Goal: Information Seeking & Learning: Learn about a topic

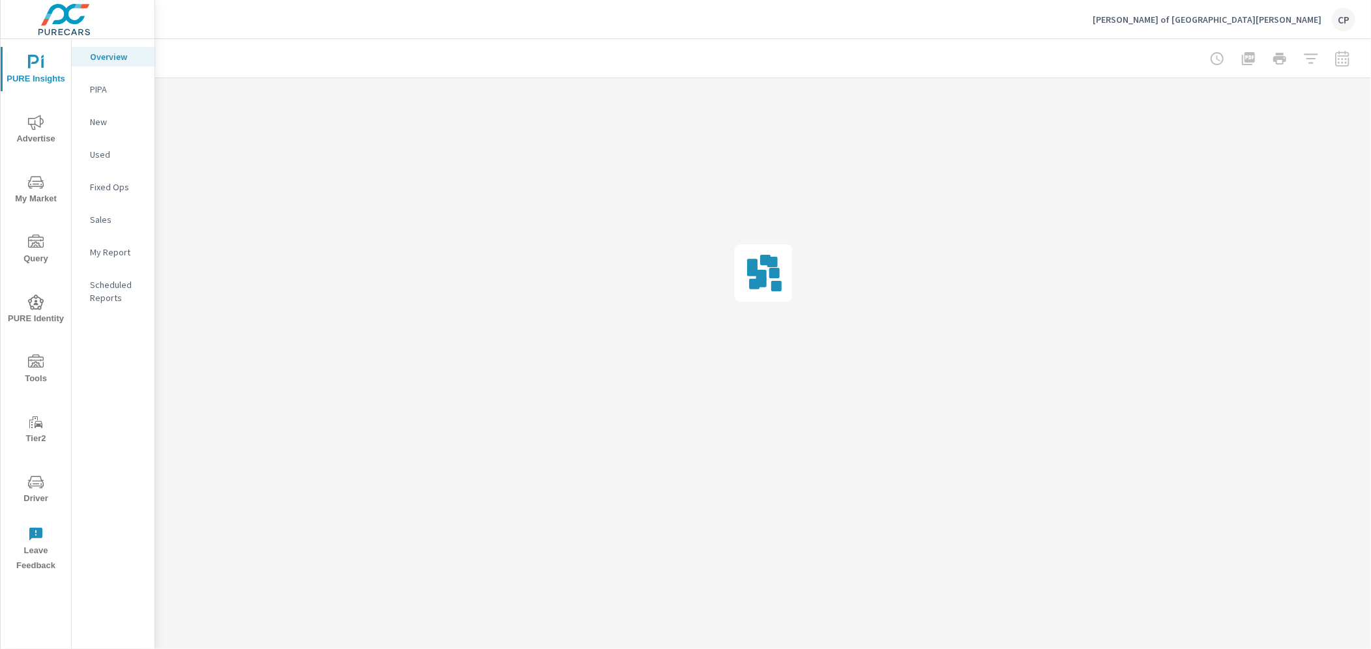
click at [31, 172] on button "My Market" at bounding box center [36, 189] width 70 height 44
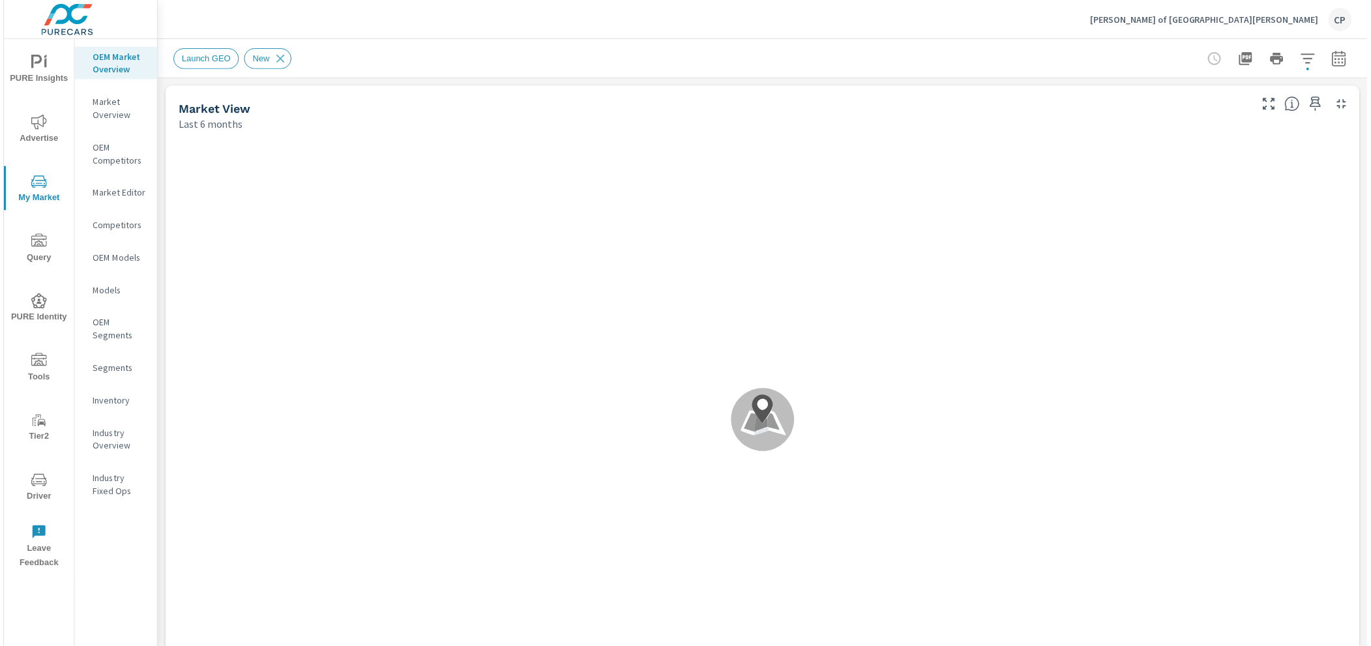
scroll to position [305, 0]
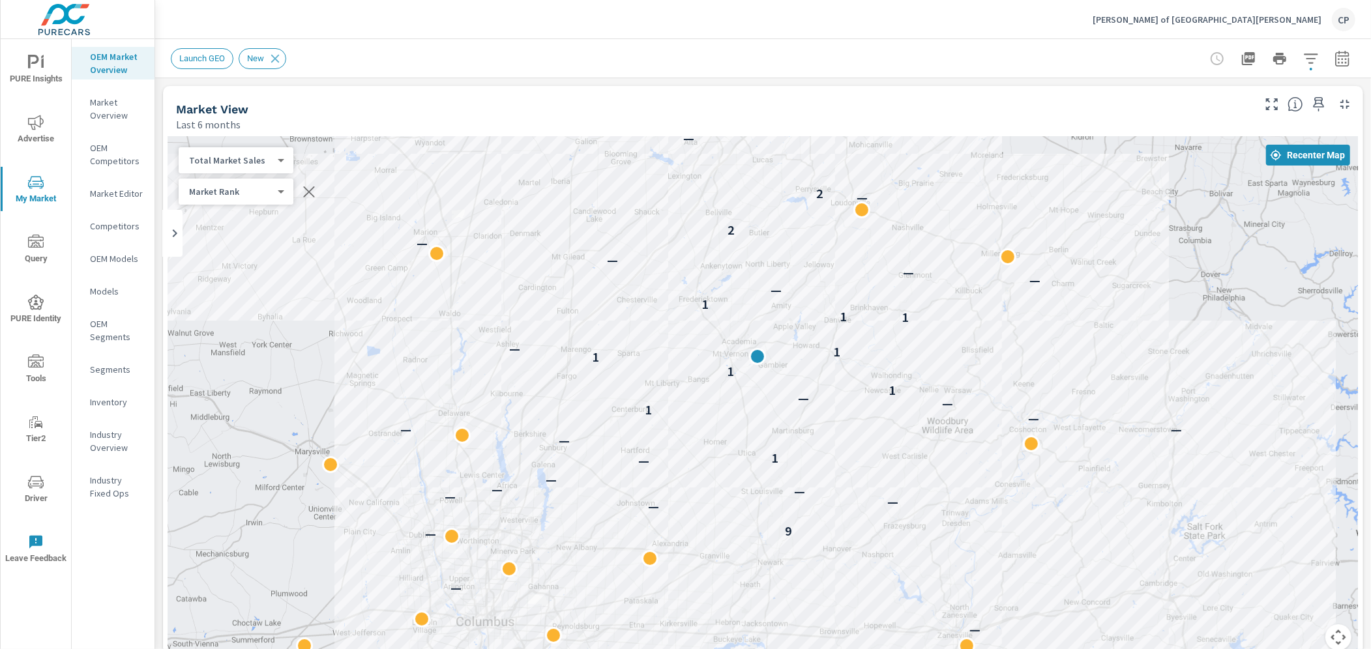
drag, startPoint x: 1197, startPoint y: 350, endPoint x: 1168, endPoint y: 299, distance: 58.7
click at [1177, 299] on div "— — — — 9 — — — — — — — 1 — — — — 1 — — 1 1 1 1 — 1 1 1 — — — — — 2 — 2 — — —" at bounding box center [763, 401] width 1190 height 529
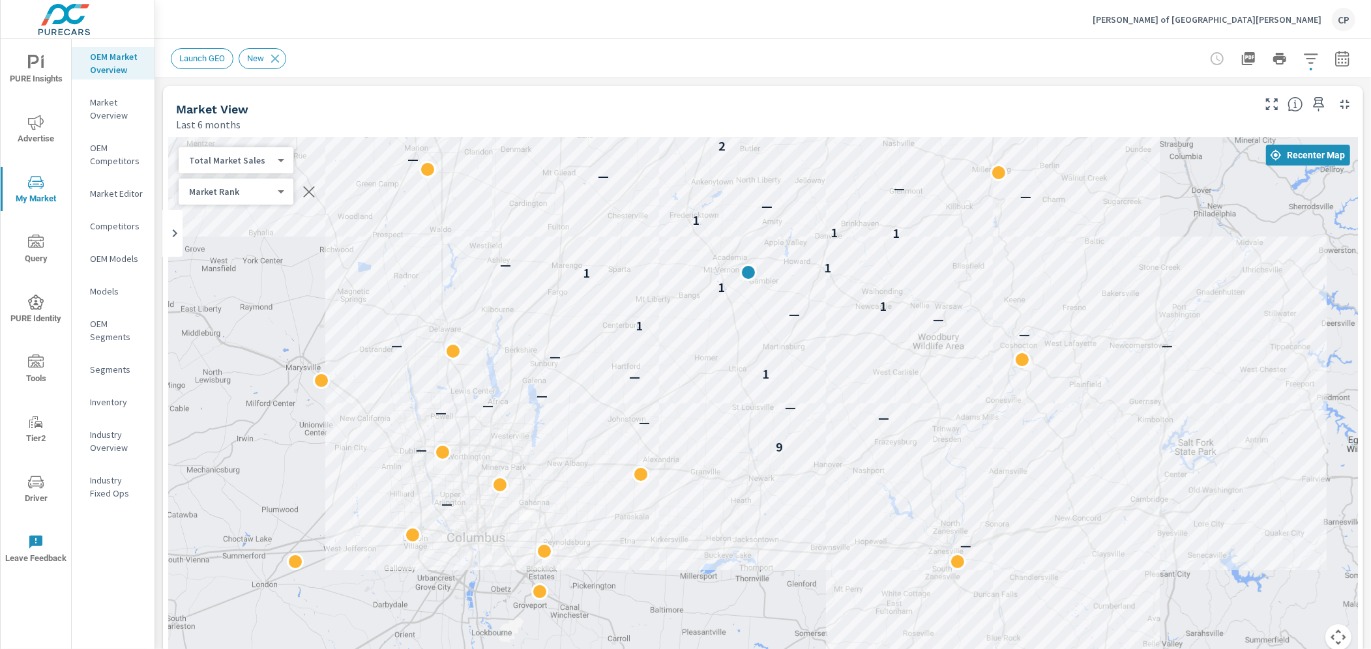
drag, startPoint x: 344, startPoint y: 516, endPoint x: 349, endPoint y: 471, distance: 44.6
click at [349, 468] on div "— — — — 9 — — — — — — — 1 — — — — 1 — — 1 1 1 1 — 1 1 1 — — — — — 2 — 2 — — —" at bounding box center [763, 401] width 1190 height 529
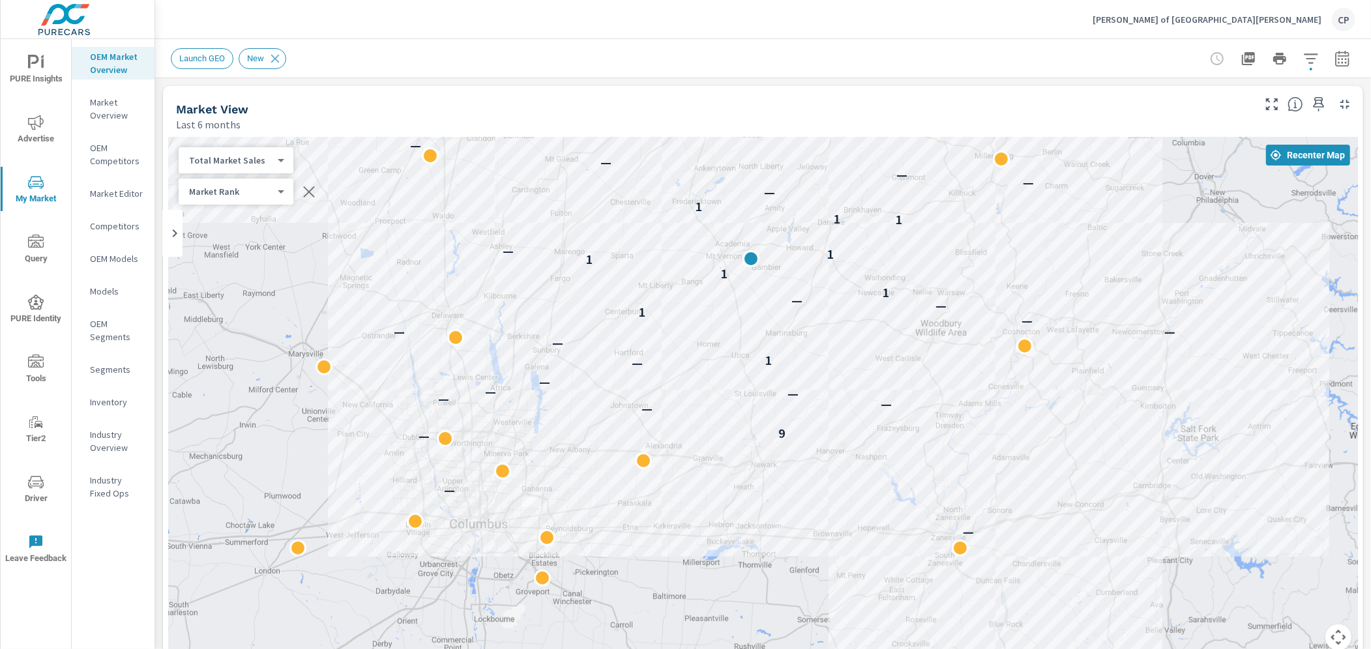
drag, startPoint x: 465, startPoint y: 338, endPoint x: 461, endPoint y: 344, distance: 7.1
click at [460, 345] on div "— — — — 9 — — — — — — — 1 — — — — 1 — — 1 1 1 1 — 1 1 1 — — — — — 2 — 2 — — —" at bounding box center [763, 401] width 1190 height 529
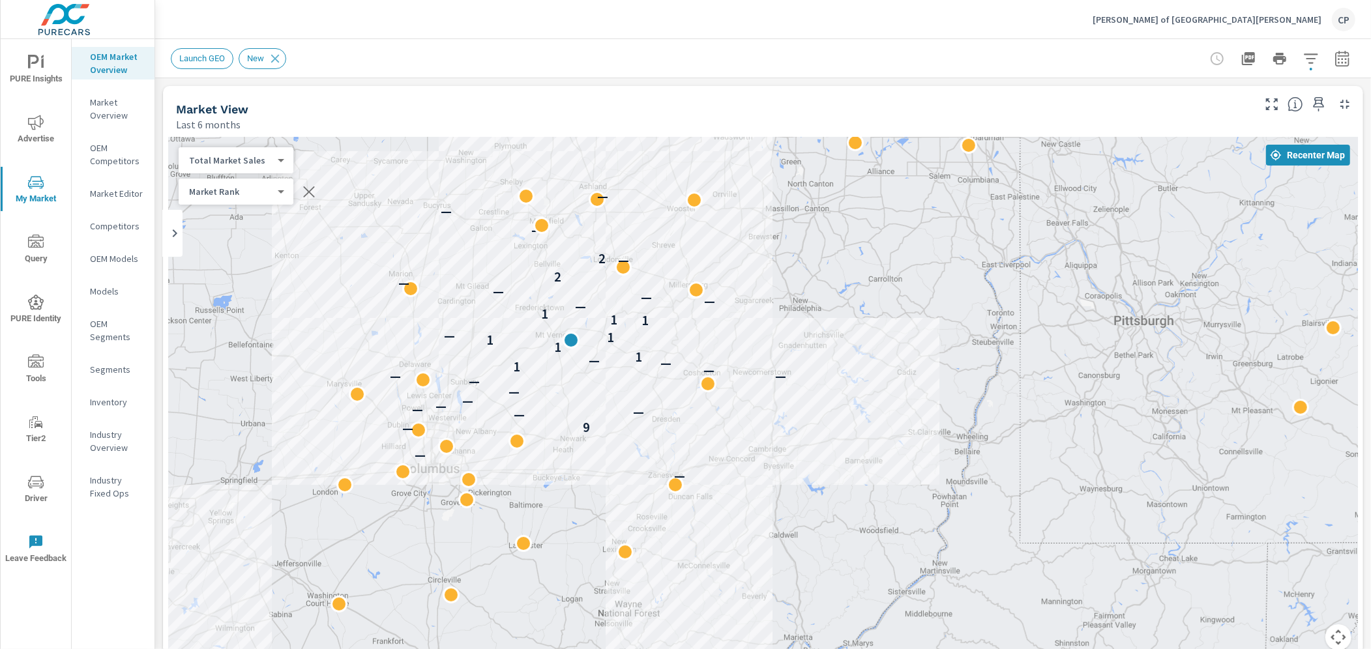
drag, startPoint x: 763, startPoint y: 384, endPoint x: 819, endPoint y: 319, distance: 85.5
click at [828, 317] on div "— — — — — 9 — — — — — — — — — — 1 — — 1 1 1 1 — 1 1 1 — — — — — 2 — 2 — — — —" at bounding box center [763, 401] width 1190 height 529
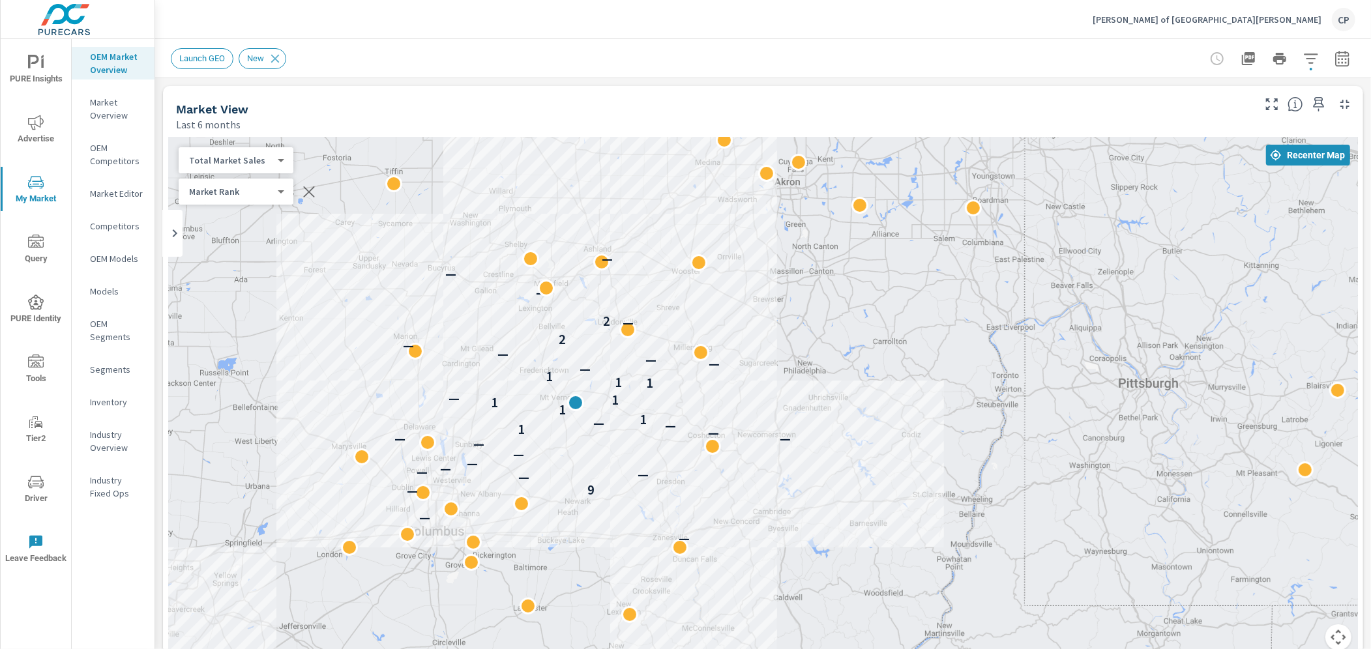
drag, startPoint x: 799, startPoint y: 302, endPoint x: 804, endPoint y: 365, distance: 62.8
click at [804, 365] on div "— — — — — 9 — — — — — — — — — — 1 — — 1 1 1 1 — 1 1 1 — — — — — 2 — 2 — — — —" at bounding box center [763, 401] width 1190 height 529
click at [626, 327] on p "—" at bounding box center [627, 324] width 11 height 16
click at [600, 262] on div "—" at bounding box center [606, 260] width 17 height 17
click at [598, 259] on div "—" at bounding box center [606, 260] width 17 height 17
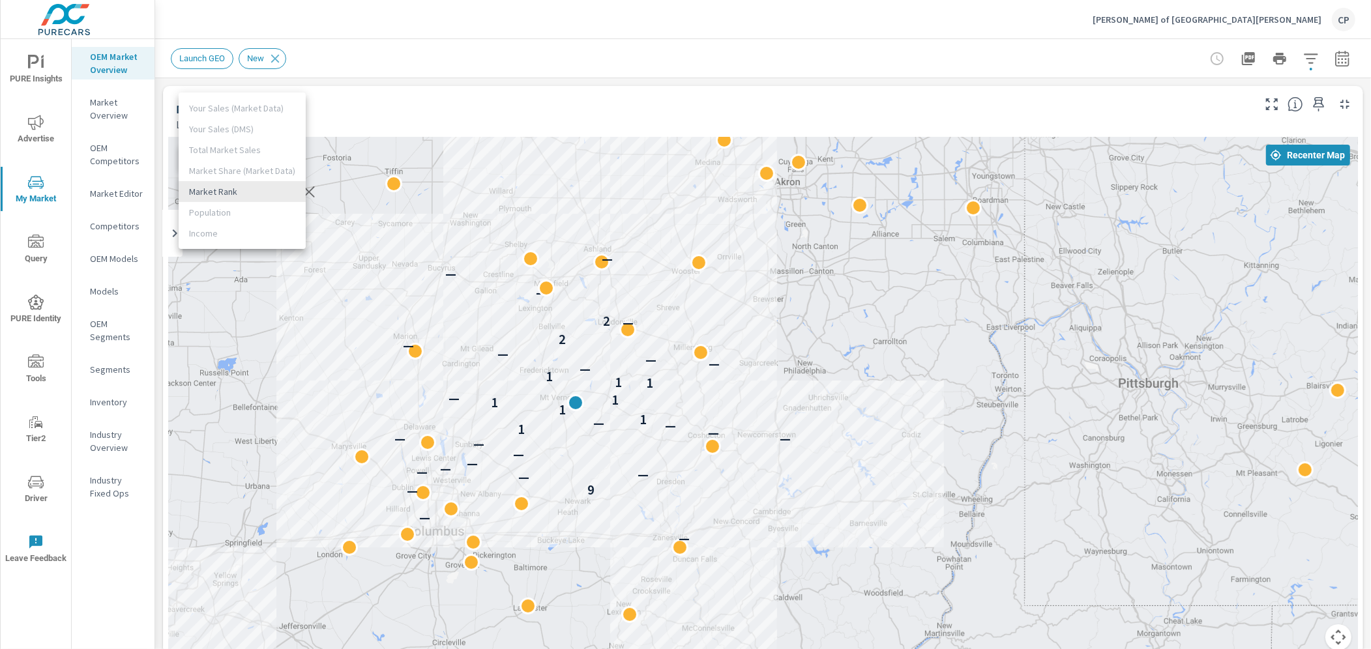
click at [231, 189] on body "PURE Insights Advertise My Market Query PURE Identity Tools Tier2 Driver Leave …" at bounding box center [685, 324] width 1371 height 649
drag, startPoint x: 660, startPoint y: 197, endPoint x: 638, endPoint y: 229, distance: 39.4
click at [656, 201] on div at bounding box center [685, 324] width 1371 height 649
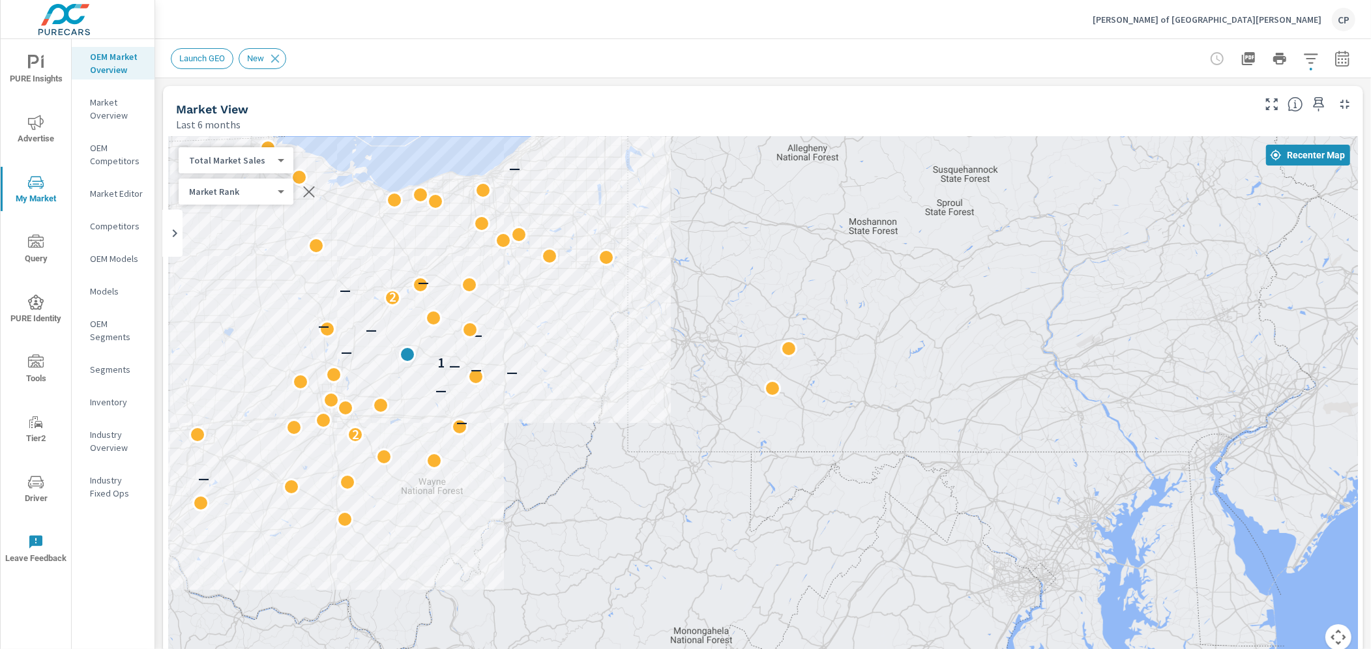
drag, startPoint x: 403, startPoint y: 282, endPoint x: 504, endPoint y: 319, distance: 107.7
click at [514, 319] on div "— — 2 — — — — — 1 — — — — — 2 — — —" at bounding box center [763, 401] width 1190 height 529
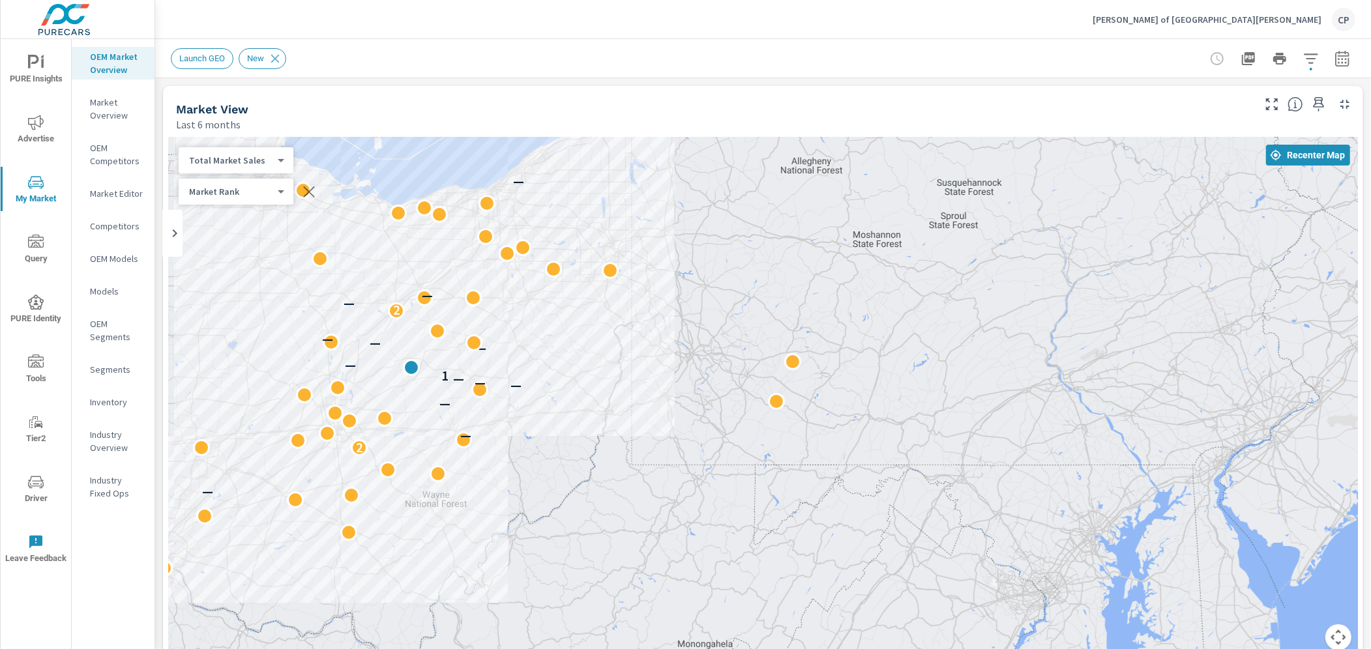
drag, startPoint x: 455, startPoint y: 268, endPoint x: 517, endPoint y: 332, distance: 89.4
click at [517, 332] on div "— — 2 — — — — — 1 — — — — — 2 — — —" at bounding box center [763, 401] width 1190 height 529
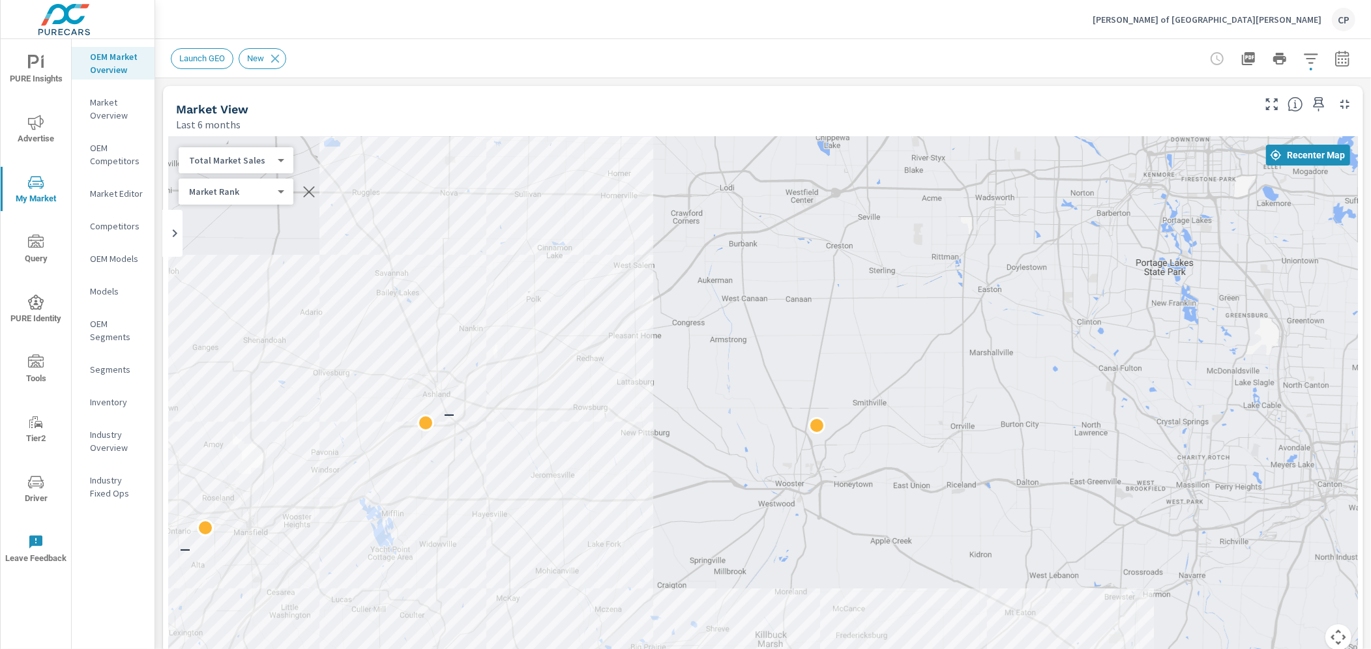
drag, startPoint x: 529, startPoint y: 336, endPoint x: 714, endPoint y: 382, distance: 190.8
click at [680, 327] on div "1 1 1 — 1 1 1 — — — — 2 — 2 — — —" at bounding box center [763, 401] width 1190 height 529
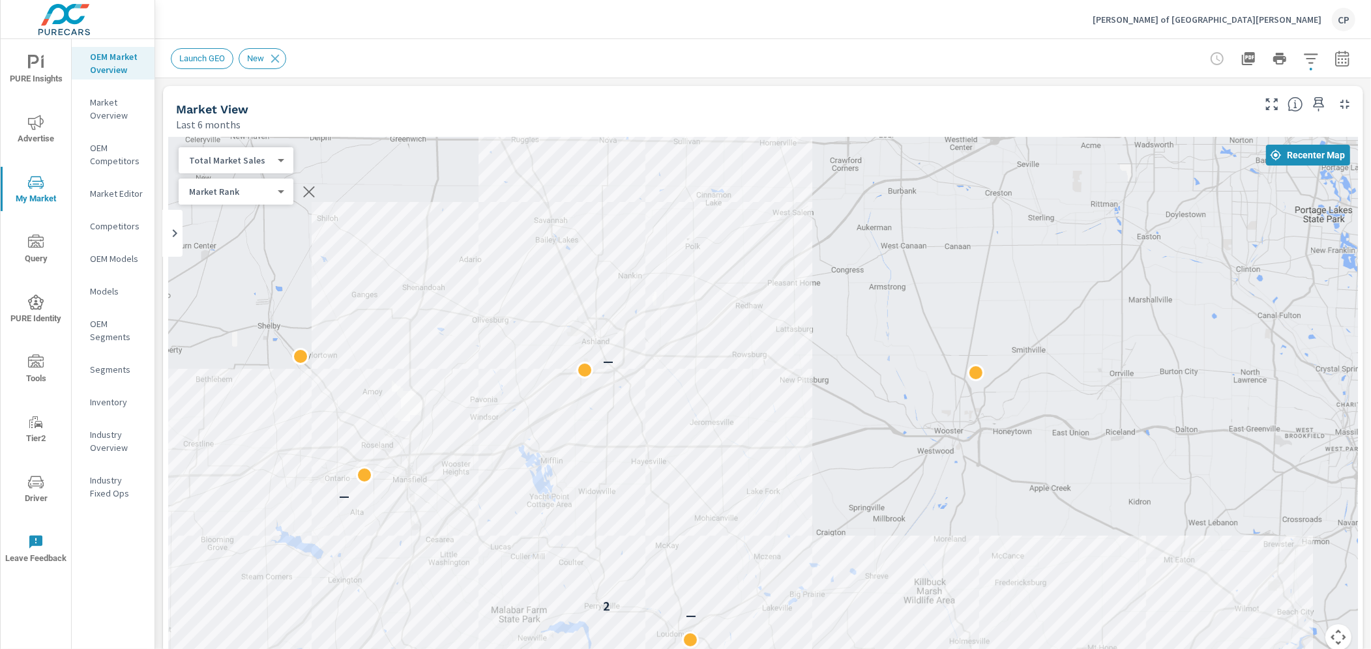
drag, startPoint x: 563, startPoint y: 428, endPoint x: 707, endPoint y: 384, distance: 151.3
click at [720, 375] on div "1 1 1 — 1 1 1 — — — — 2 — 2 — — —" at bounding box center [763, 401] width 1190 height 529
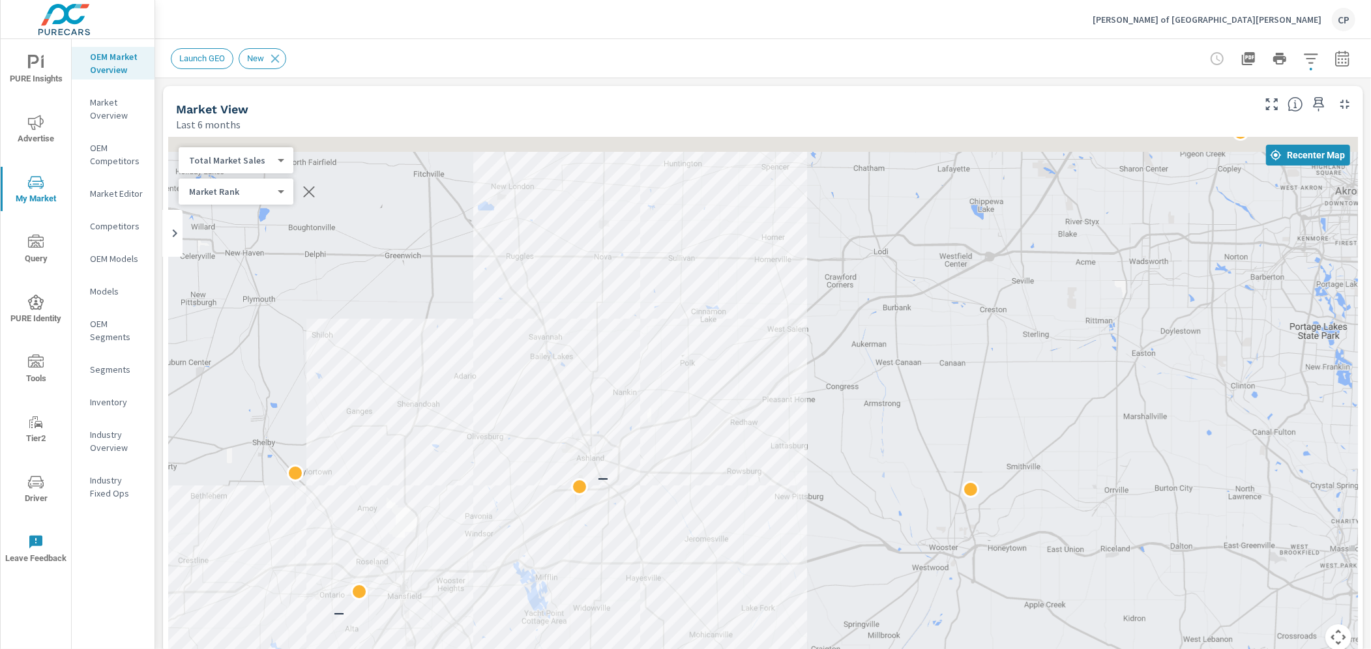
drag, startPoint x: 440, startPoint y: 390, endPoint x: 432, endPoint y: 513, distance: 123.5
click at [432, 514] on div "1 — — 1 1 1 1 — 1 1 1 — — — — — 2 — 2 — — —" at bounding box center [763, 401] width 1190 height 529
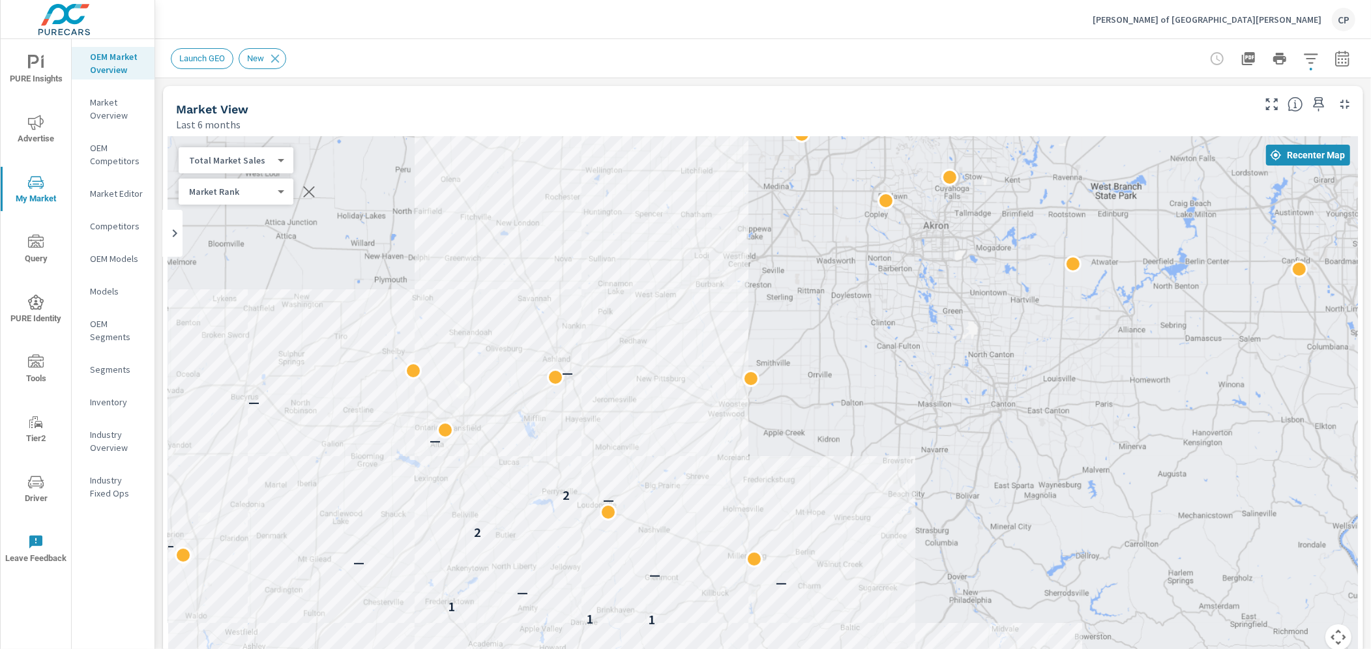
drag, startPoint x: 559, startPoint y: 525, endPoint x: 602, endPoint y: 359, distance: 171.1
click at [602, 359] on div "— — 9 — — — — — — — 1 — — — — 1 — — 1 1 1 1 — 1 1 1 — — — — — 2 — 2 — — — —" at bounding box center [763, 401] width 1190 height 529
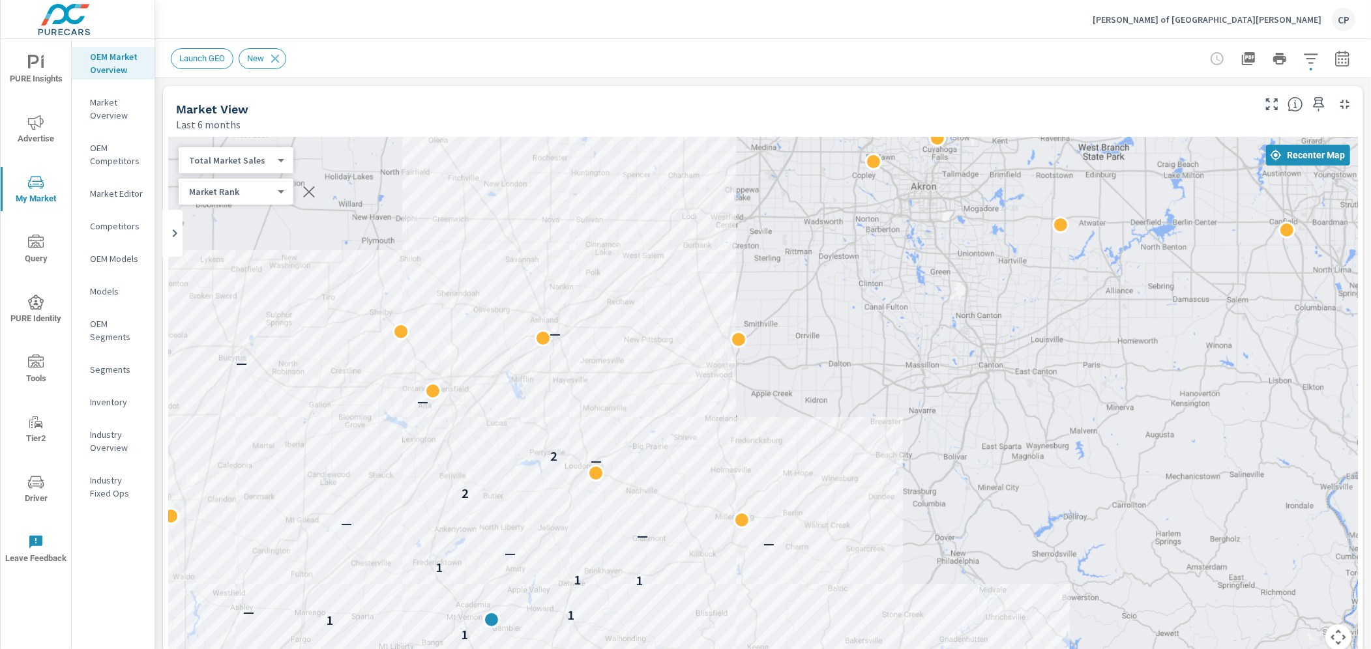
drag, startPoint x: 675, startPoint y: 456, endPoint x: 666, endPoint y: 449, distance: 11.6
click at [666, 449] on div "— — — 9 — — — — — — — 1 — — — — 1 — — 1 1 1 1 — 1 1 1 — — — — — 2 — 2 — — — —" at bounding box center [763, 401] width 1190 height 529
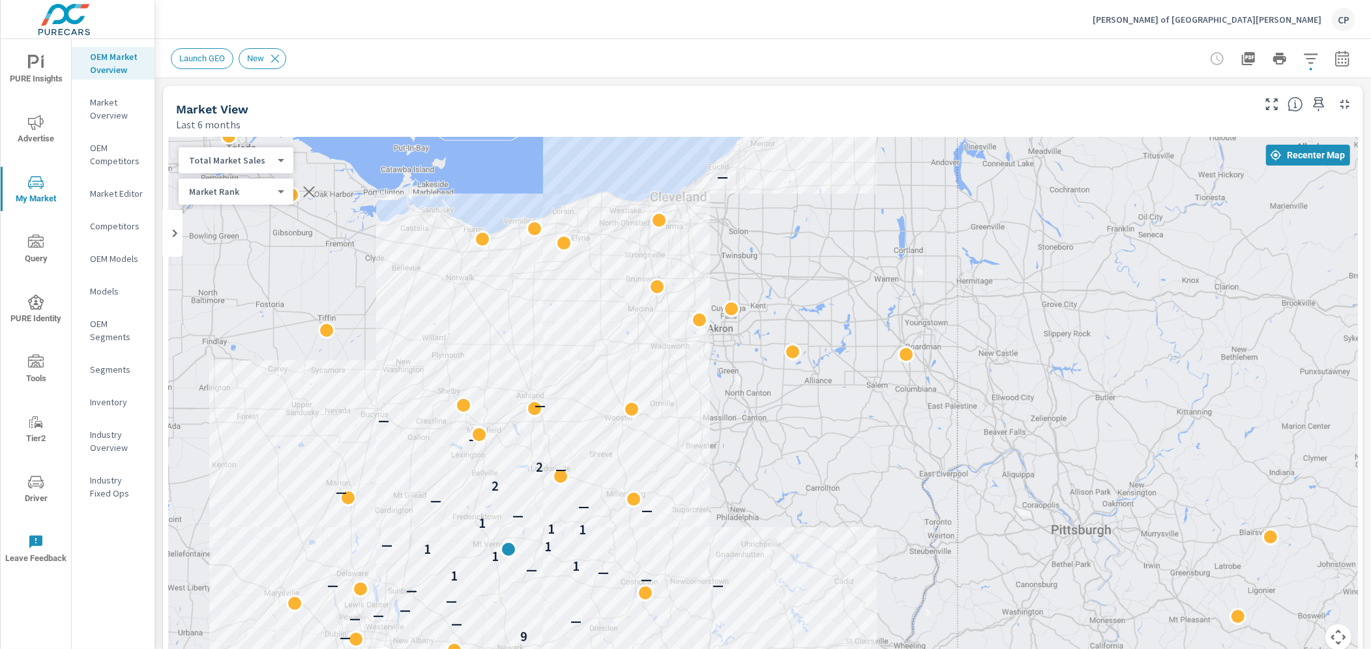
drag, startPoint x: 780, startPoint y: 332, endPoint x: 683, endPoint y: 350, distance: 98.8
click at [710, 345] on div "— — — — — 9 — — — — — — — — — — 1 — — 1 1 1 1 — 1 1 1 — — — — — 2 — 2 — — — —" at bounding box center [763, 401] width 1190 height 529
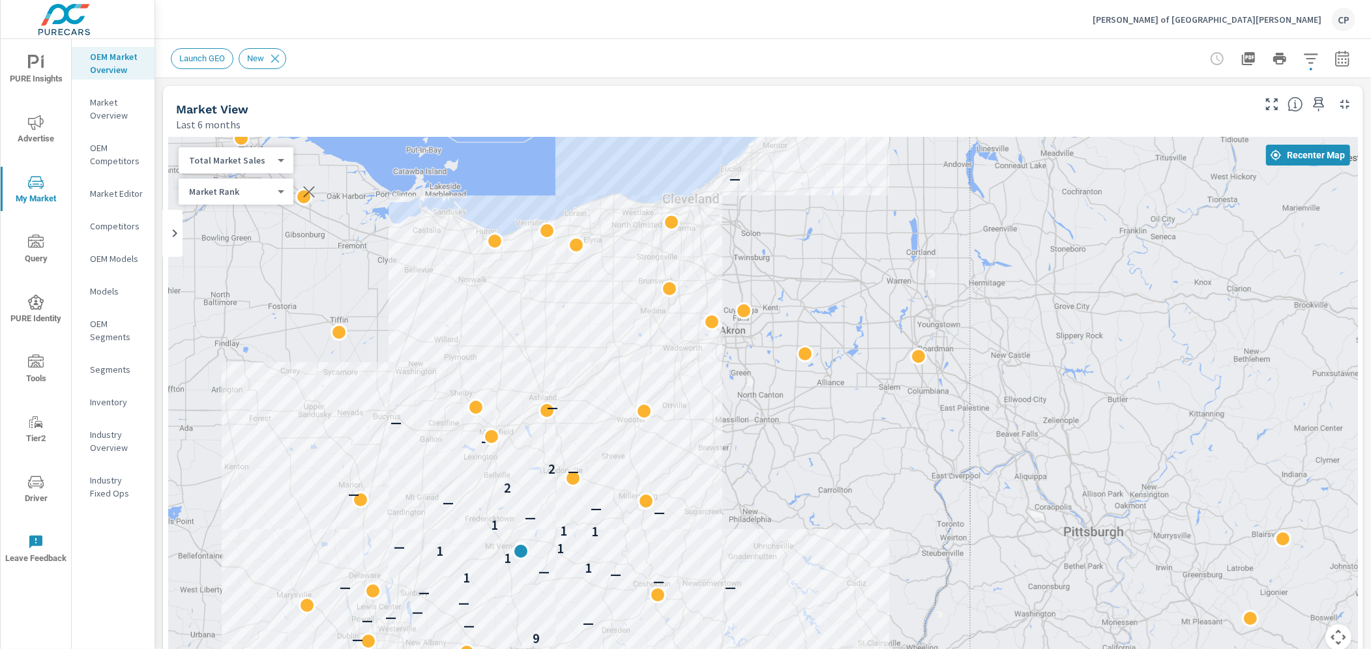
drag, startPoint x: 594, startPoint y: 413, endPoint x: 628, endPoint y: 418, distance: 34.3
click at [629, 417] on div "— — — — — 9 — — — — — — — — — — 1 — — 1 1 1 1 — 1 1 1 — — — — — 2 — 2 — — — —" at bounding box center [763, 401] width 1190 height 529
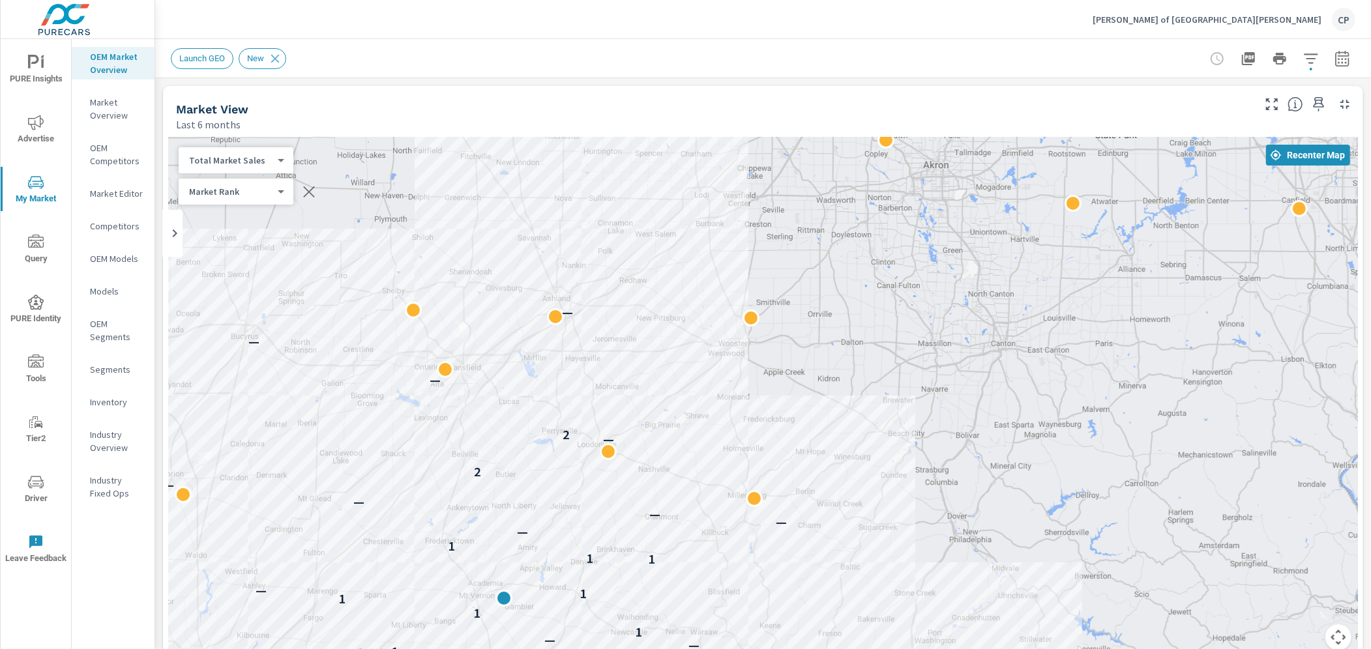
drag, startPoint x: 664, startPoint y: 404, endPoint x: 683, endPoint y: 359, distance: 49.4
click at [683, 359] on div "— — — 9 — — — — — — — 1 — — — — 1 — — 1 1 1 1 — 1 1 1 — — — — — 2 — 2 — — — —" at bounding box center [763, 401] width 1190 height 529
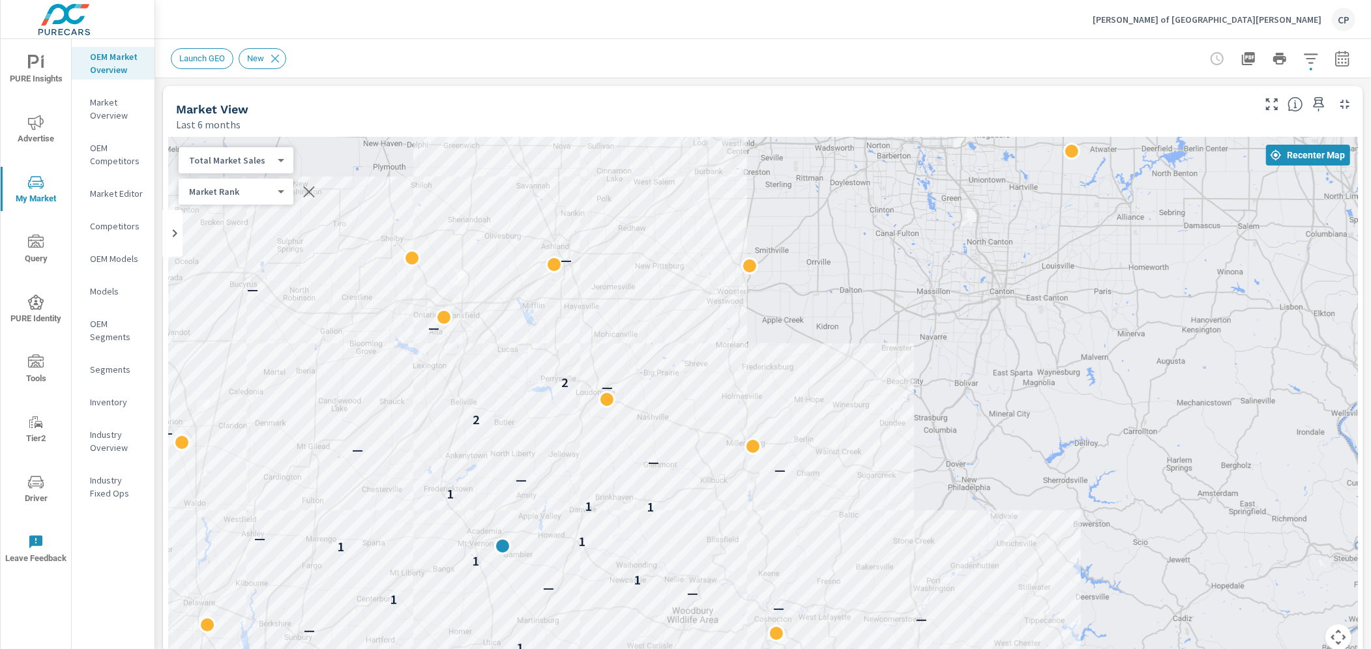
drag, startPoint x: 517, startPoint y: 412, endPoint x: 513, endPoint y: 363, distance: 49.0
click at [513, 363] on div "— — — 9 — — — — — — — 1 — — — — 1 — — 1 1 1 1 — 1 1 1 — — — — — 2 — 2 — — — —" at bounding box center [763, 401] width 1190 height 529
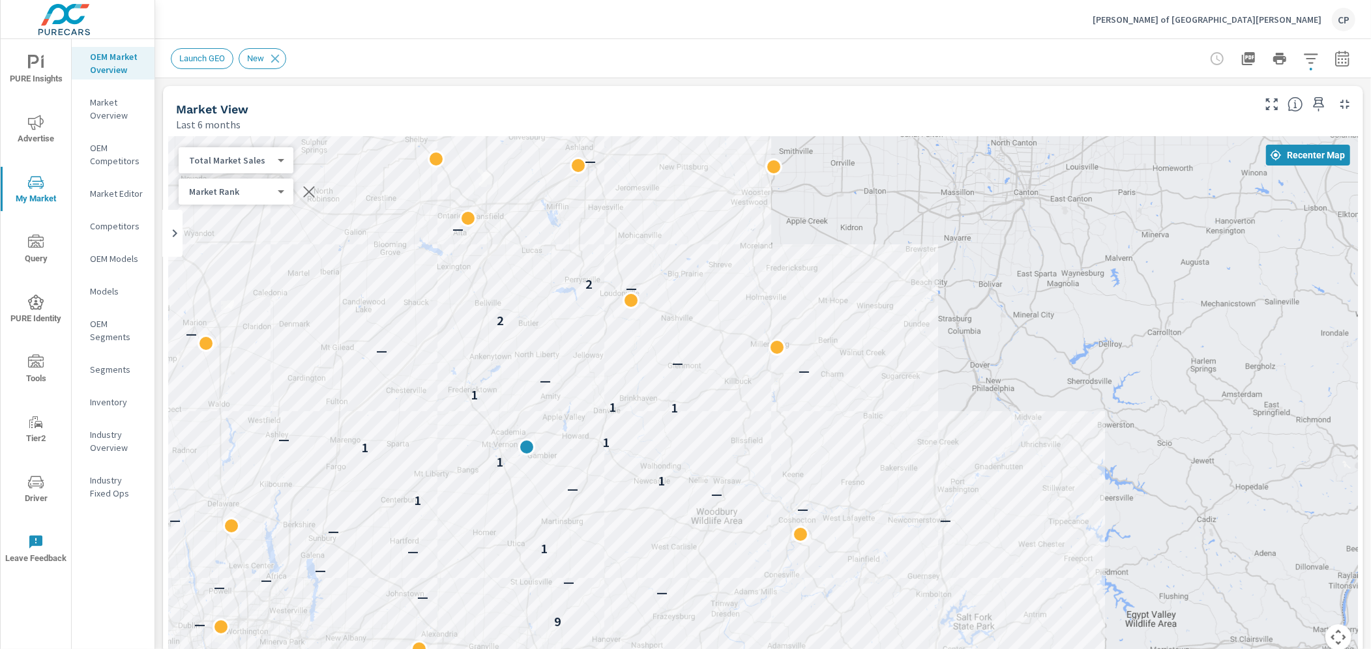
drag, startPoint x: 703, startPoint y: 338, endPoint x: 725, endPoint y: 243, distance: 96.9
click at [726, 243] on div "— — — 9 — — — — — — — 1 — — — — 1 — — 1 1 1 1 — 1 1 1 — — — — — 2 — 2 — — — —" at bounding box center [763, 401] width 1190 height 529
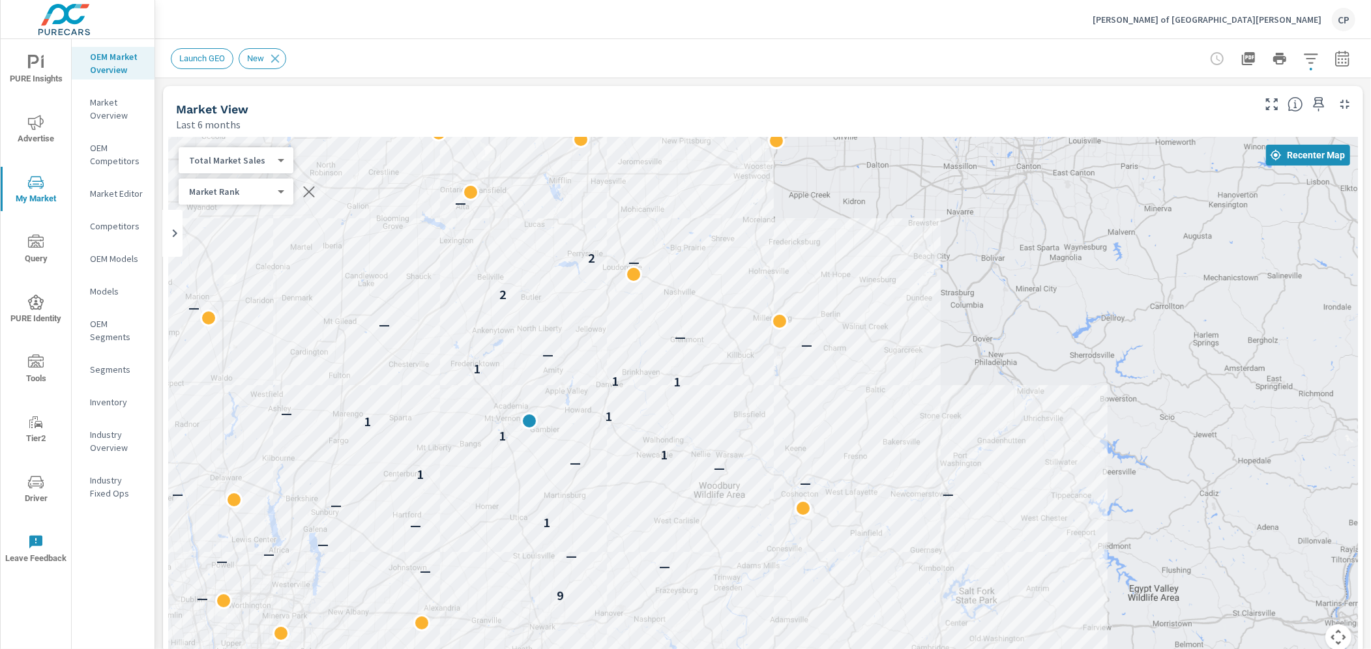
drag, startPoint x: 712, startPoint y: 249, endPoint x: 715, endPoint y: 222, distance: 26.9
click at [715, 222] on div "— — — 9 — — — — — — — 1 — — — — 1 — — 1 1 1 1 — 1 1 1 — — — — — 2 — 2 — — —" at bounding box center [763, 401] width 1190 height 529
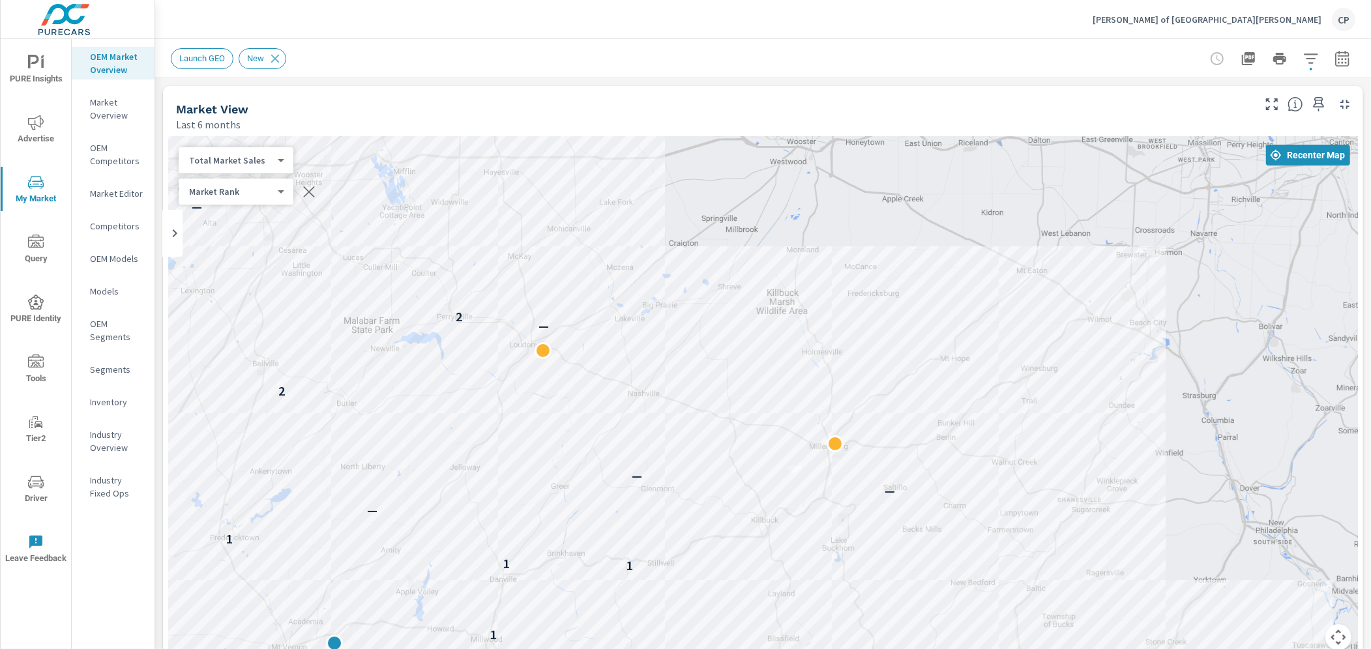
drag, startPoint x: 712, startPoint y: 222, endPoint x: 712, endPoint y: 272, distance: 50.2
click at [712, 272] on div "9 — — — — — — 1 — — — 1 — — 1 1 1 1 — 1 1 1 — — — — 2 — 2 — — —" at bounding box center [763, 401] width 1190 height 529
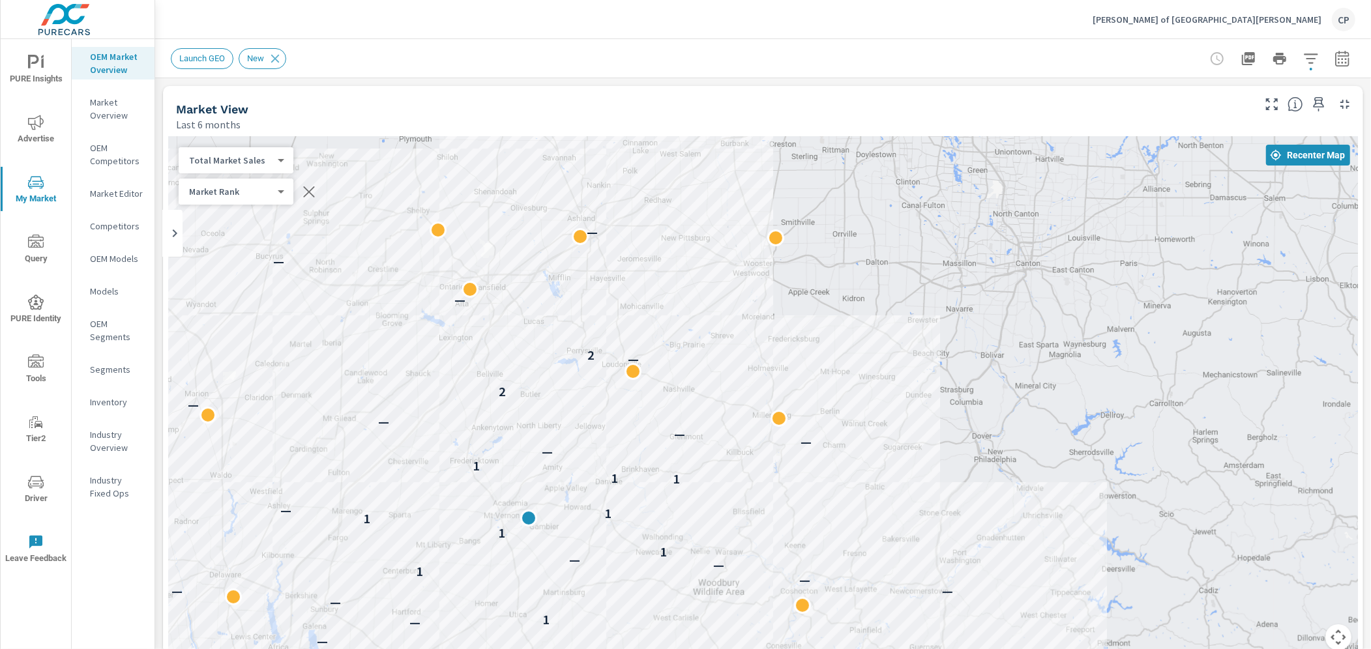
drag, startPoint x: 712, startPoint y: 278, endPoint x: 713, endPoint y: 325, distance: 46.9
click at [713, 325] on div "— — — 9 — — — — — — — 1 — — — — 1 — — 1 1 1 1 — 1 1 1 — — — — — 2 — 2 — — —" at bounding box center [763, 401] width 1190 height 529
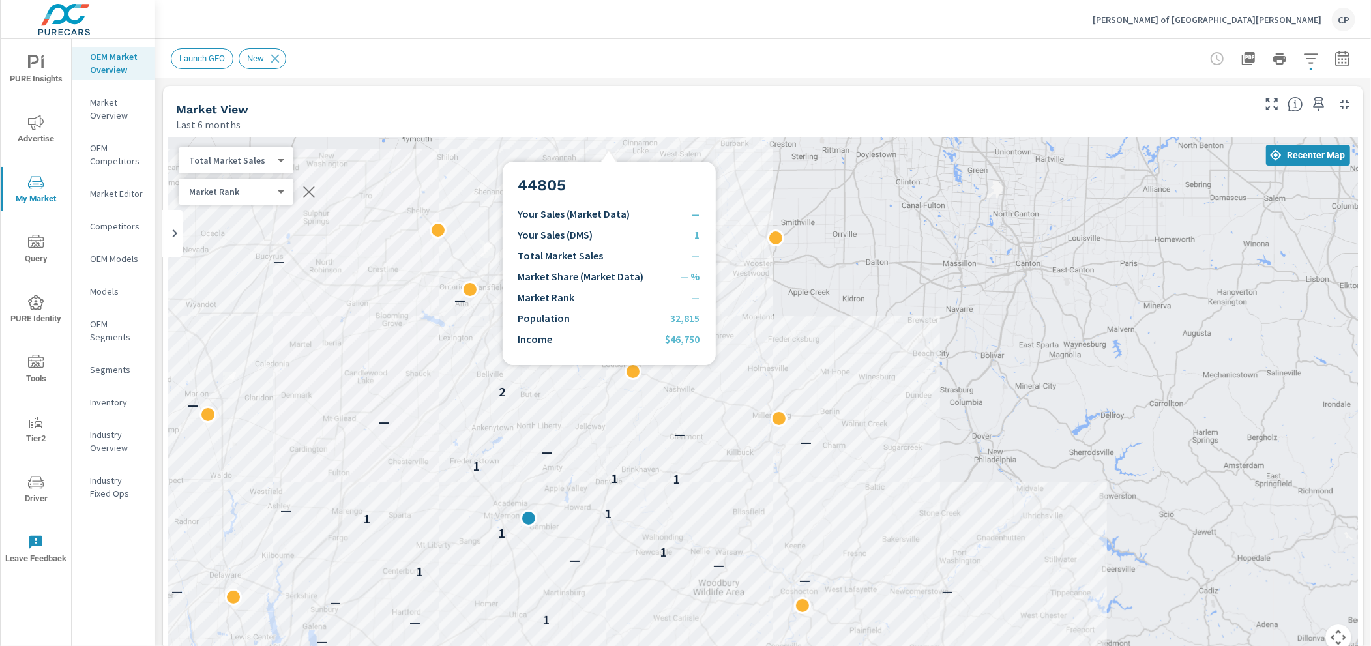
click at [609, 146] on div "— — — 9 — — — — — — — 1 — — — — 1 — — 1 1 1 1 — 1 1 1 — — — — — 2 — 2 — — — —" at bounding box center [763, 401] width 1190 height 529
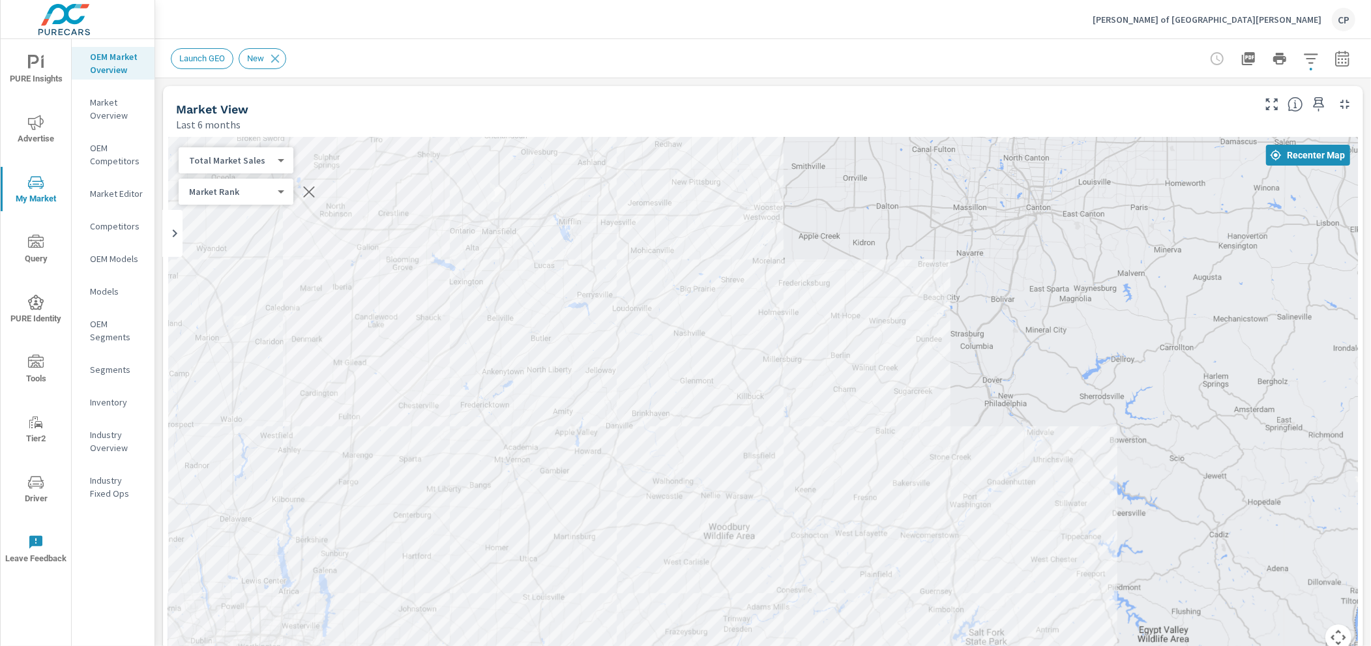
drag, startPoint x: 739, startPoint y: 169, endPoint x: 750, endPoint y: 110, distance: 60.9
click at [750, 110] on div "Market View Last 6 months ← Move left → Move right ↑ Move up ↓ Move down + Zoom…" at bounding box center [763, 399] width 1200 height 626
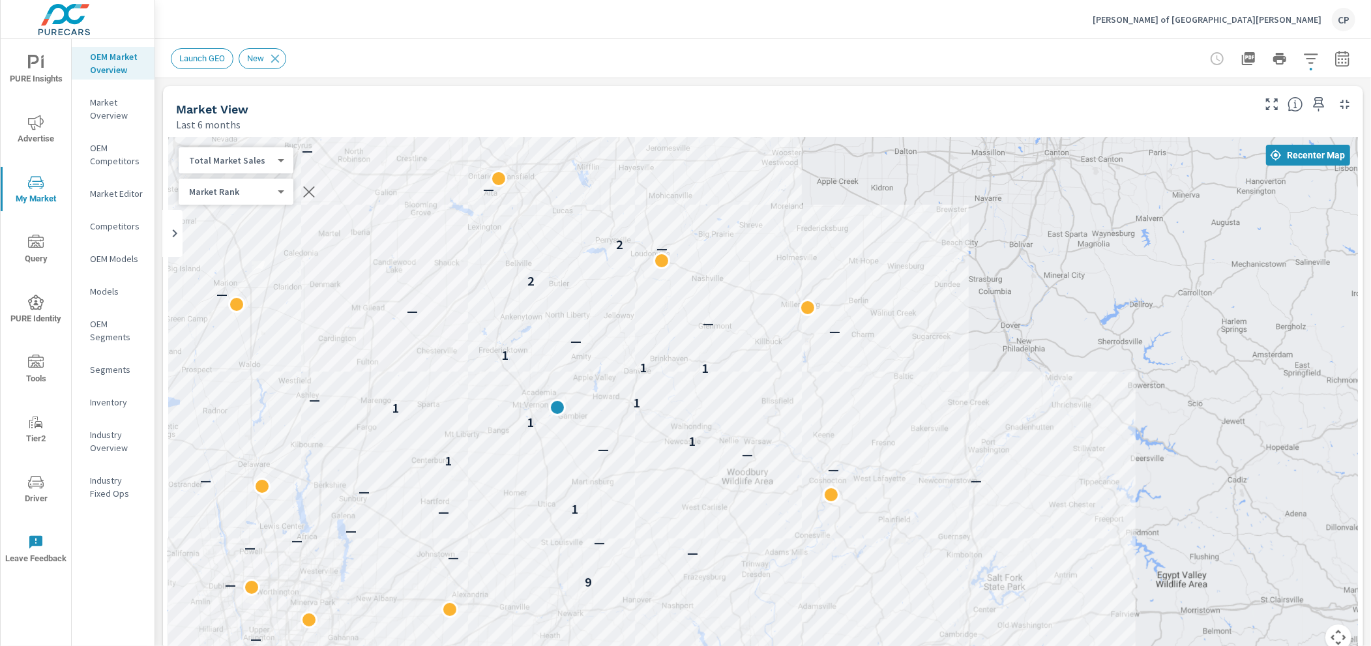
drag, startPoint x: 707, startPoint y: 247, endPoint x: 714, endPoint y: 224, distance: 24.5
click at [724, 197] on div "— — — 9 — — — — — — — 1 — — — — 1 — — 1 1 1 1 — 1 1 1 — — — — — 2 — 2 — — —" at bounding box center [763, 401] width 1190 height 529
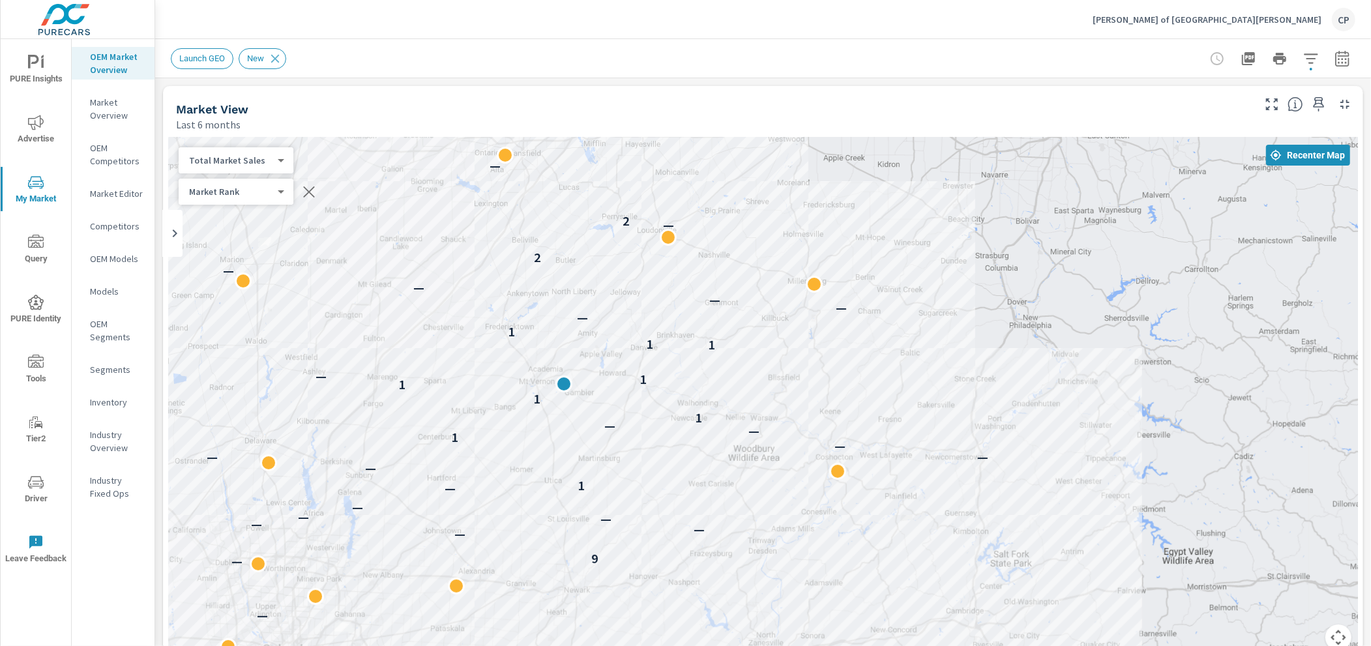
drag, startPoint x: 717, startPoint y: 250, endPoint x: 724, endPoint y: 228, distance: 23.1
click at [724, 228] on div "— — — 9 — — — — — — — 1 — — — — 1 — — 1 1 1 1 — 1 1 1 — — — — — 2 — 2 — — —" at bounding box center [763, 401] width 1190 height 529
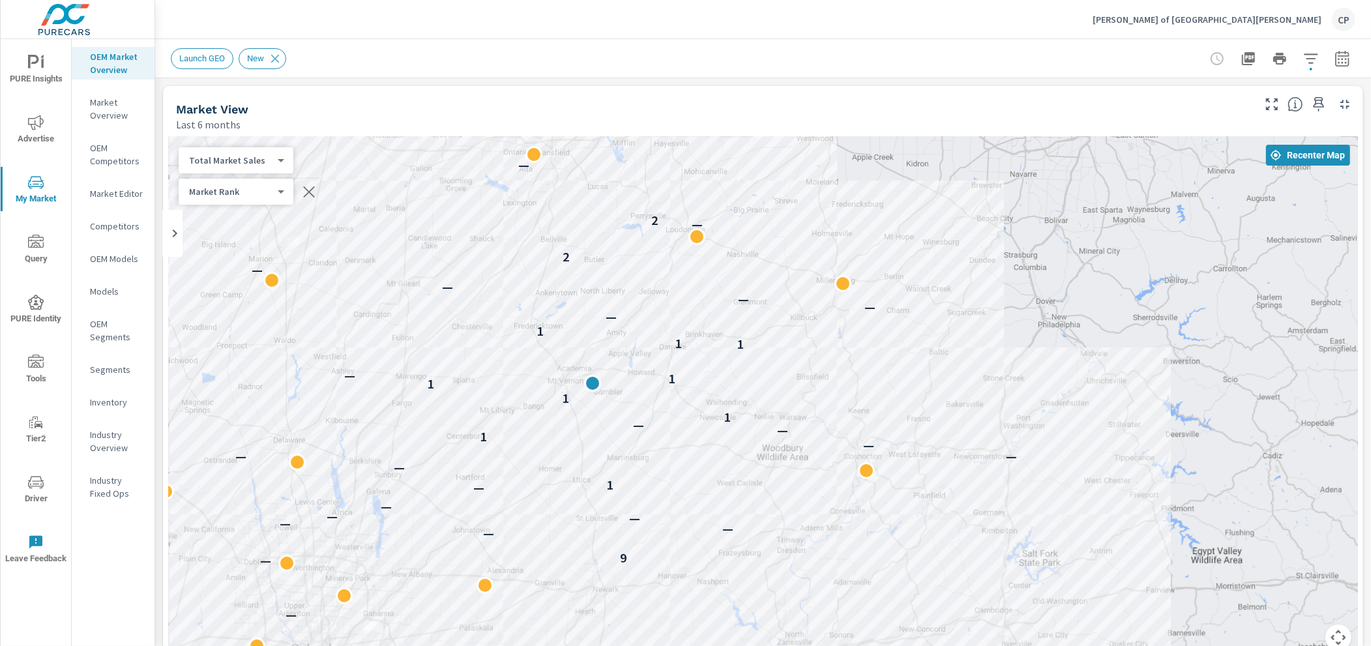
drag, startPoint x: 360, startPoint y: 250, endPoint x: 390, endPoint y: 248, distance: 30.0
click at [390, 248] on div "— — — — 9 — — — — — — — 1 — — — — 1 — — 1 1 1 1 — 1 1 1 — — — — — 2 — 2 — — —" at bounding box center [763, 401] width 1190 height 529
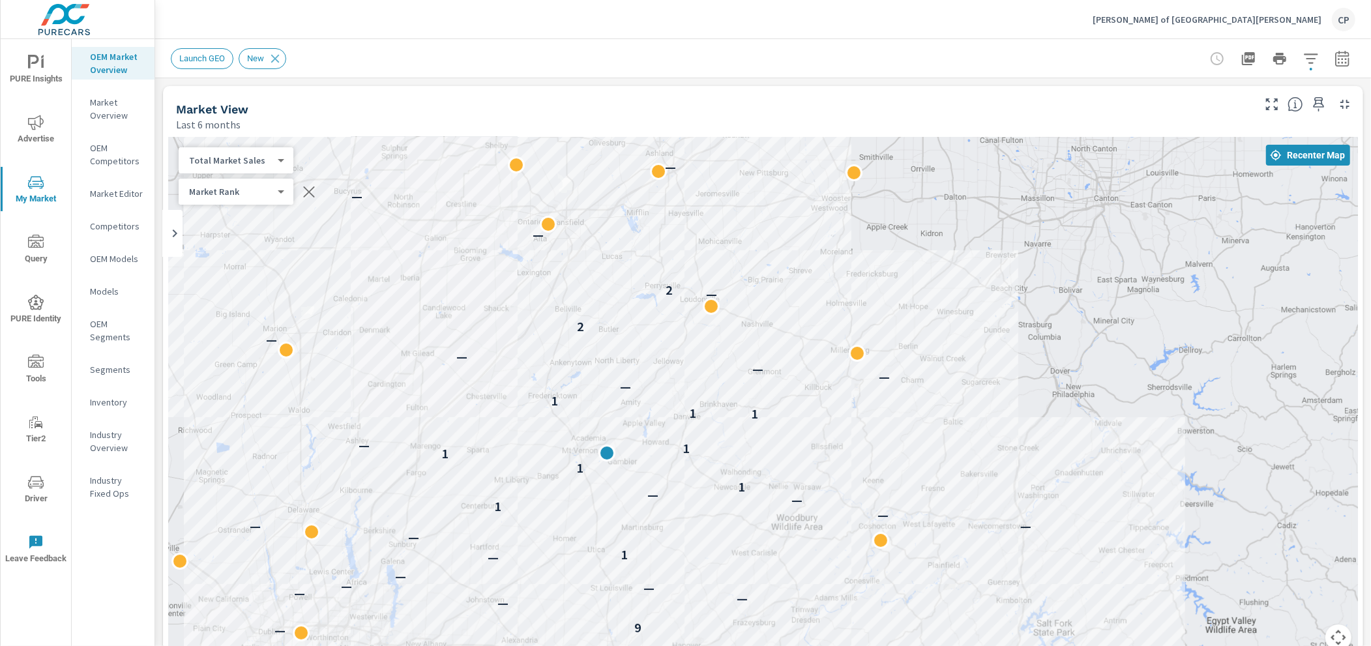
drag, startPoint x: 742, startPoint y: 195, endPoint x: 756, endPoint y: 265, distance: 71.6
click at [757, 265] on div "— — — — 9 — — — — — — — 1 — — — — 1 — — 1 1 1 1 — 1 1 1 — — — — — 2 — 2 — — —" at bounding box center [763, 401] width 1190 height 529
